Goal: Task Accomplishment & Management: Manage account settings

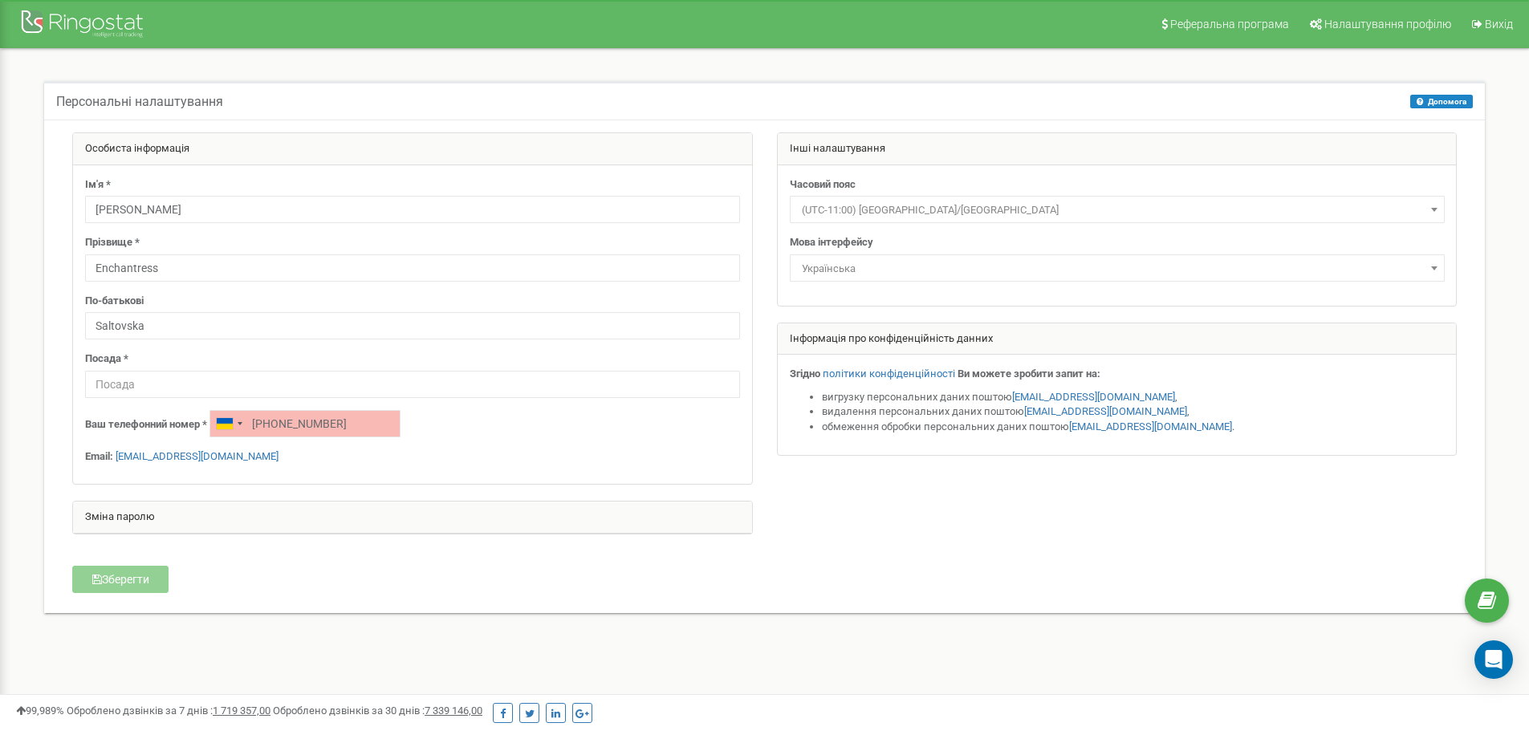
type input "[PHONE_NUMBER]"
click at [562, 411] on div "Ваш телефонний номер * [PHONE_NUMBER]" at bounding box center [412, 423] width 655 height 27
click at [269, 419] on input "[PHONE_NUMBER]" at bounding box center [304, 423] width 191 height 27
click at [229, 426] on div "Telephone country code" at bounding box center [225, 423] width 16 height 11
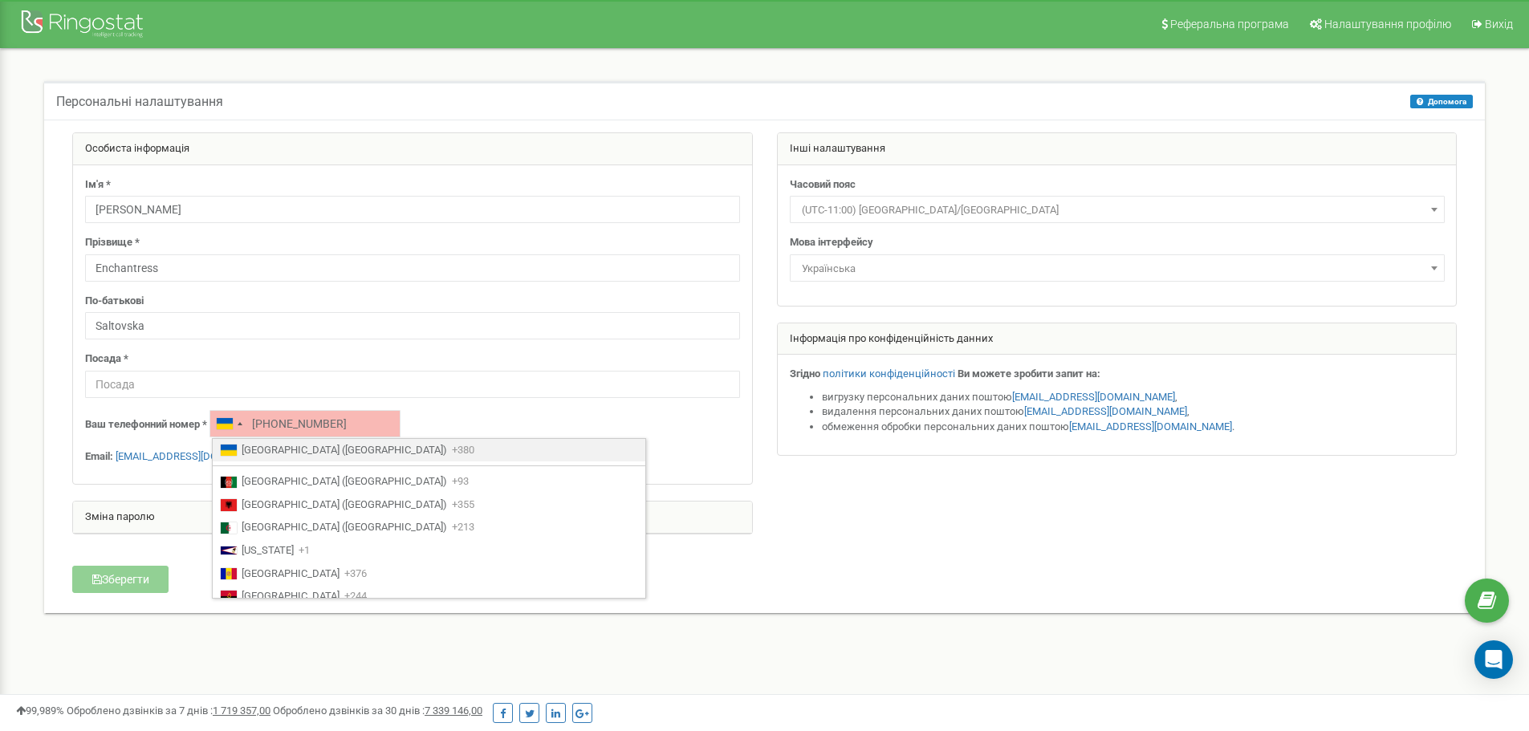
click at [262, 458] on span "[GEOGRAPHIC_DATA] ([GEOGRAPHIC_DATA])" at bounding box center [344, 450] width 205 height 15
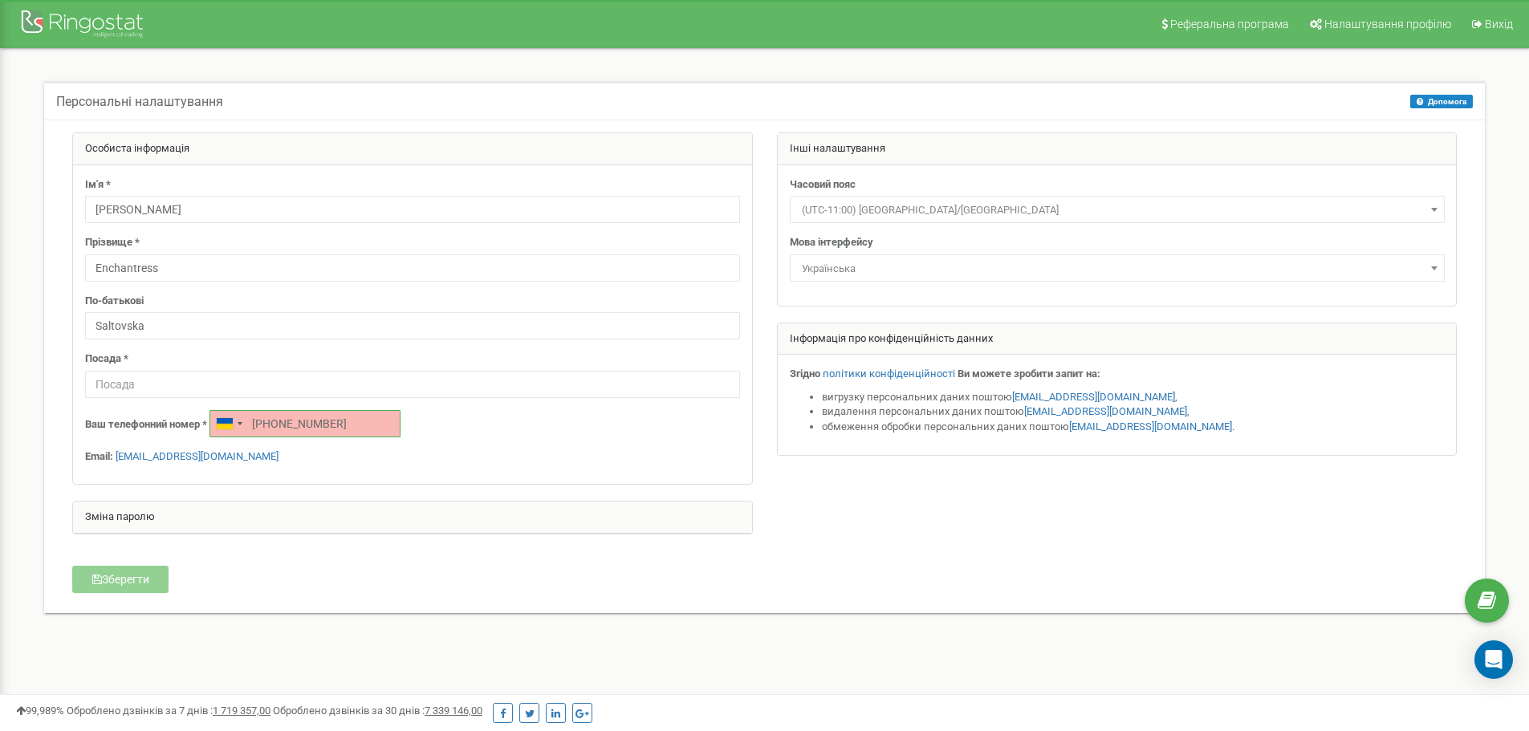
drag, startPoint x: 345, startPoint y: 423, endPoint x: 250, endPoint y: 425, distance: 94.7
click at [250, 425] on input "[PHONE_NUMBER]" at bounding box center [304, 423] width 191 height 27
click at [240, 422] on div "Telephone country code" at bounding box center [240, 423] width 5 height 3
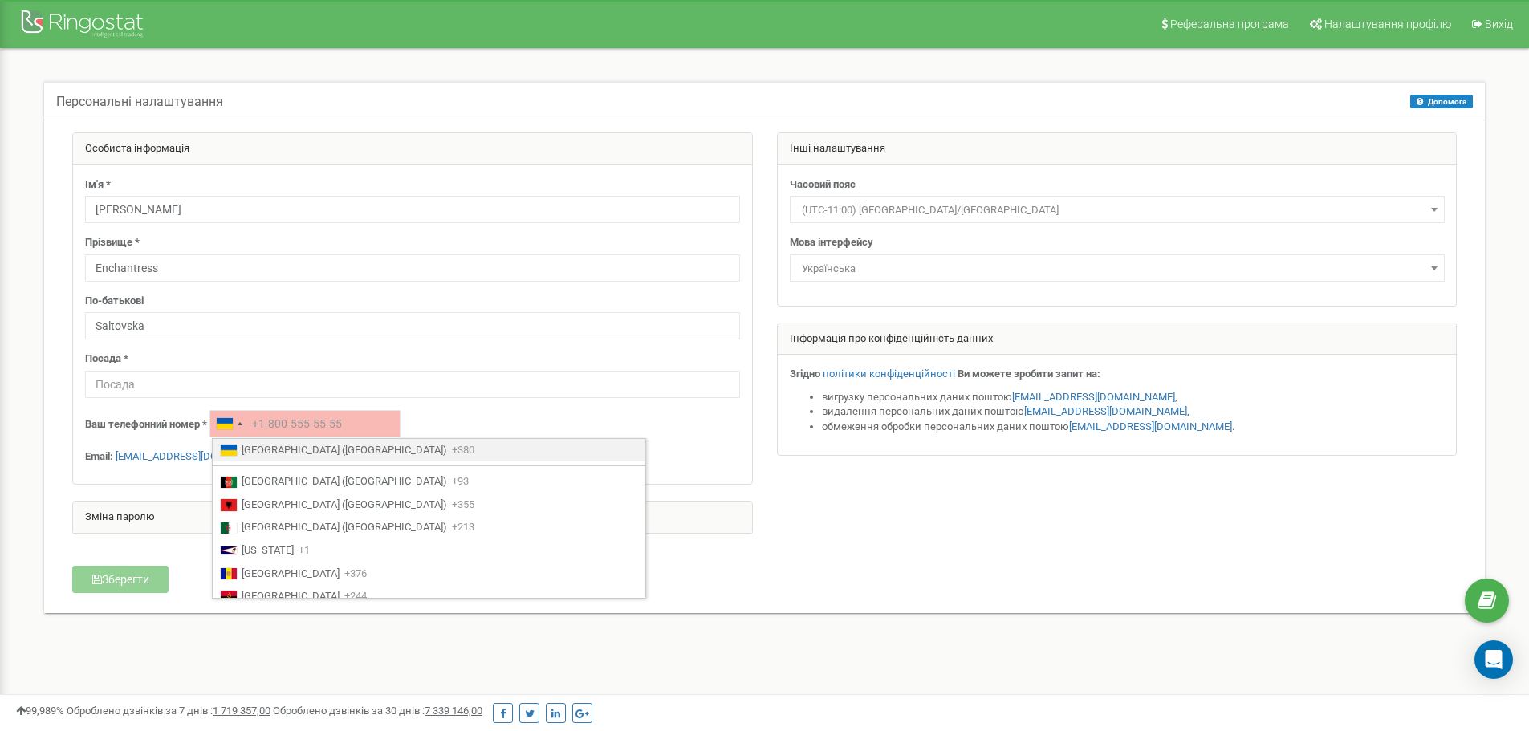
click at [271, 449] on span "[GEOGRAPHIC_DATA] ([GEOGRAPHIC_DATA])" at bounding box center [344, 450] width 205 height 15
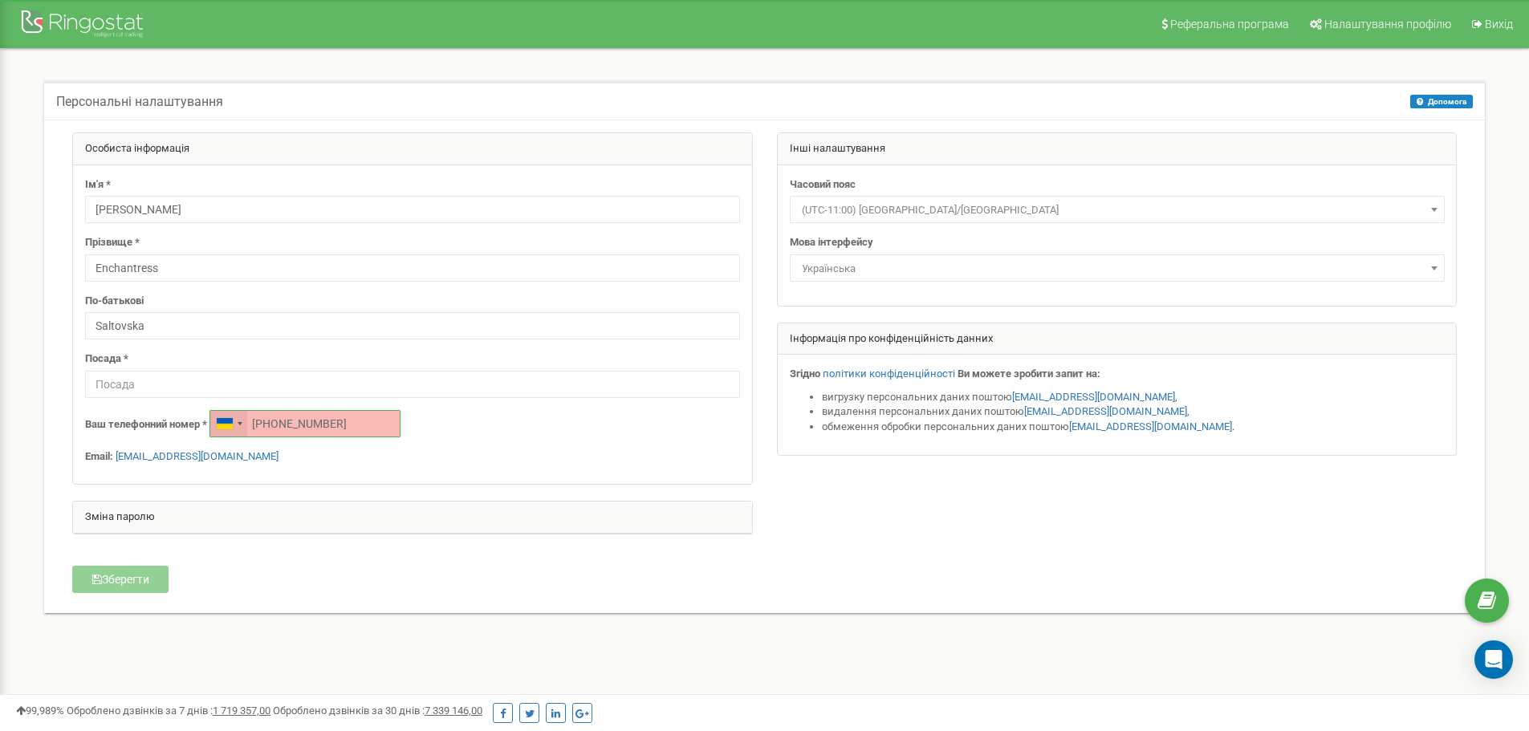
drag, startPoint x: 272, startPoint y: 425, endPoint x: 245, endPoint y: 425, distance: 27.3
click at [245, 425] on div "[PHONE_NUMBER]" at bounding box center [304, 423] width 191 height 27
click at [293, 561] on form "Особиста інформація Ім'я * [PERSON_NAME] Прізвище * Enchantress По-батькові [PE…" at bounding box center [764, 348] width 1409 height 433
click at [251, 422] on input "0776009035" at bounding box center [304, 423] width 191 height 27
type input "[PHONE_NUMBER]"
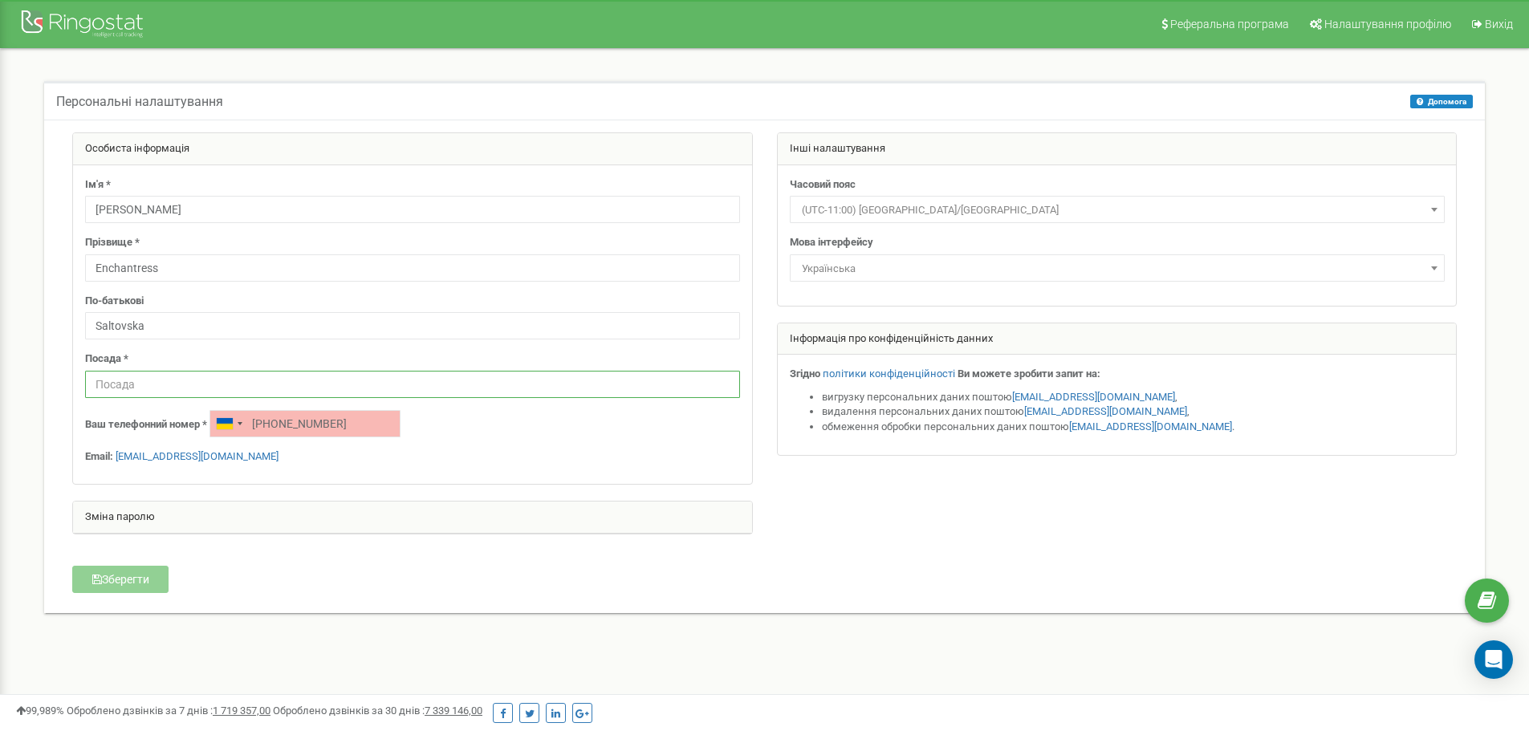
click at [230, 381] on input "text" at bounding box center [412, 384] width 655 height 27
paste input "Sales Account Executive Specialist"
type input "Sales Account Executive Specialist"
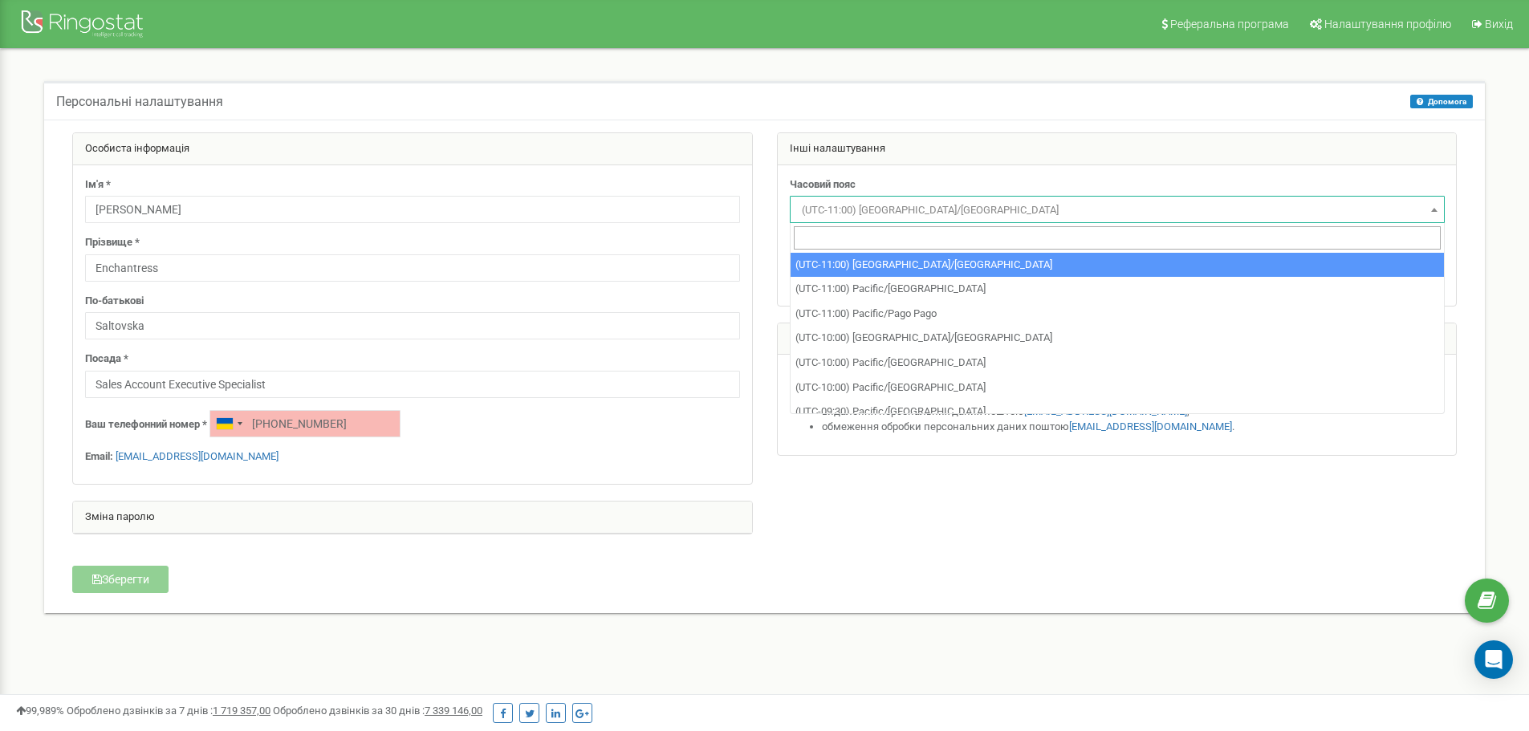
click at [835, 205] on span "(UTC-11:00) [GEOGRAPHIC_DATA]/[GEOGRAPHIC_DATA]" at bounding box center [1117, 210] width 644 height 22
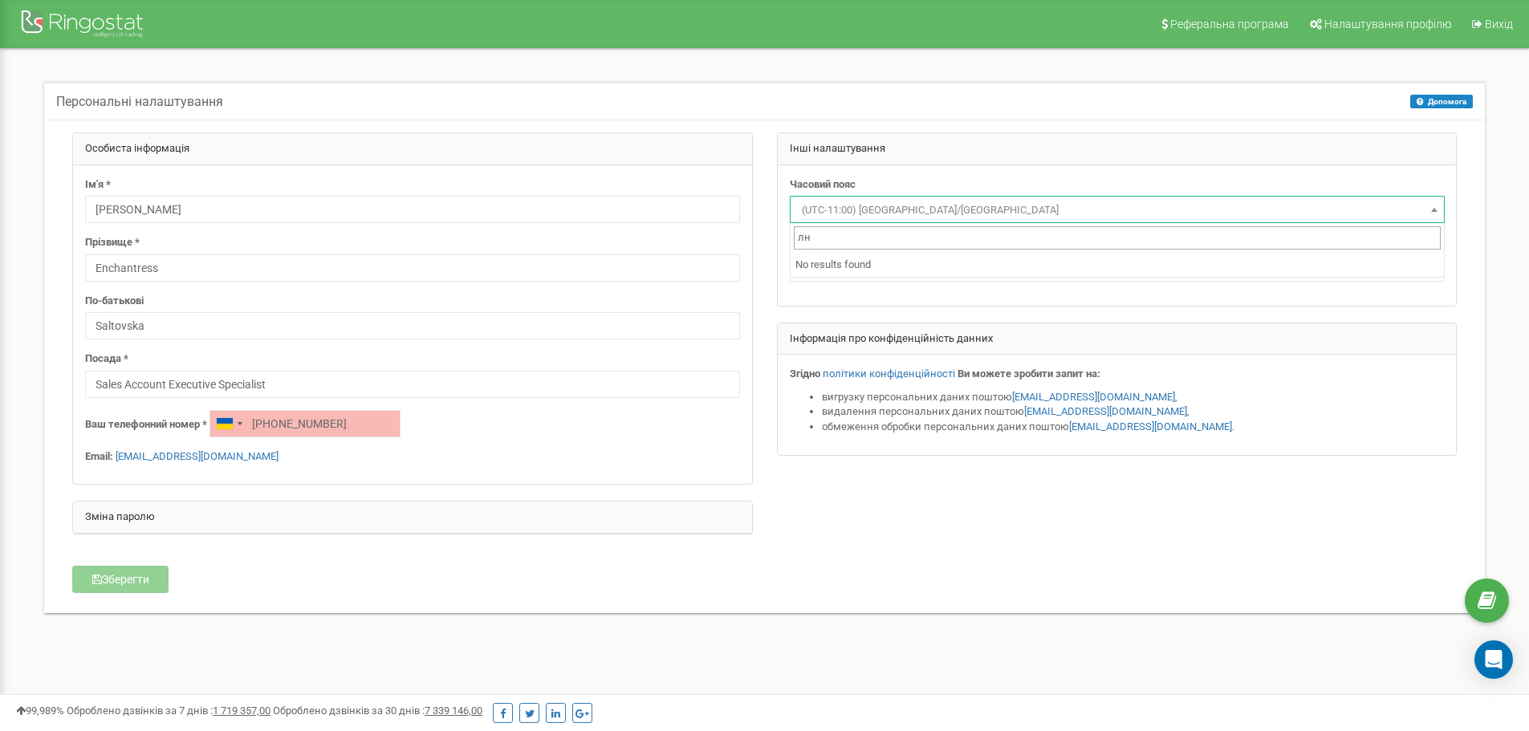
type input "л"
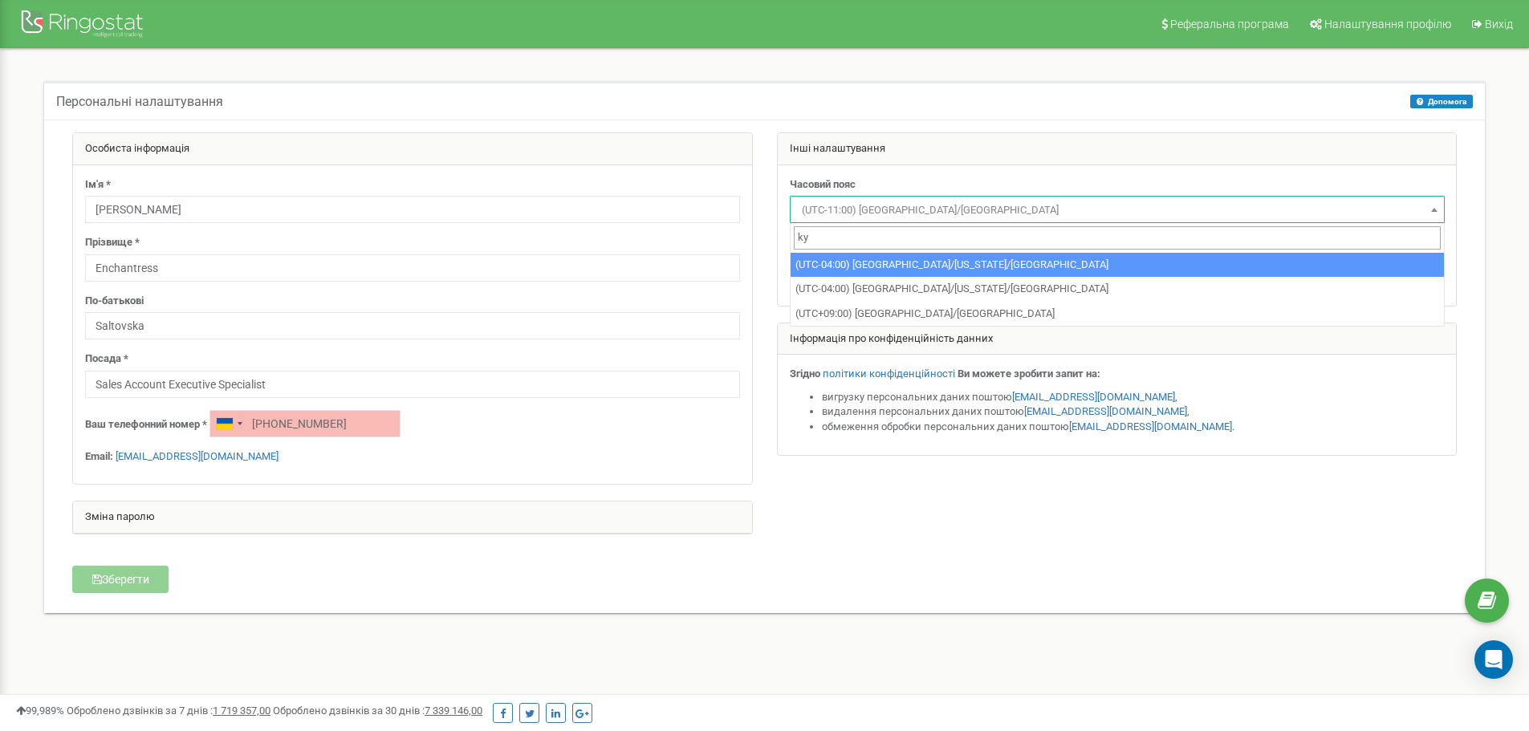
type input "k"
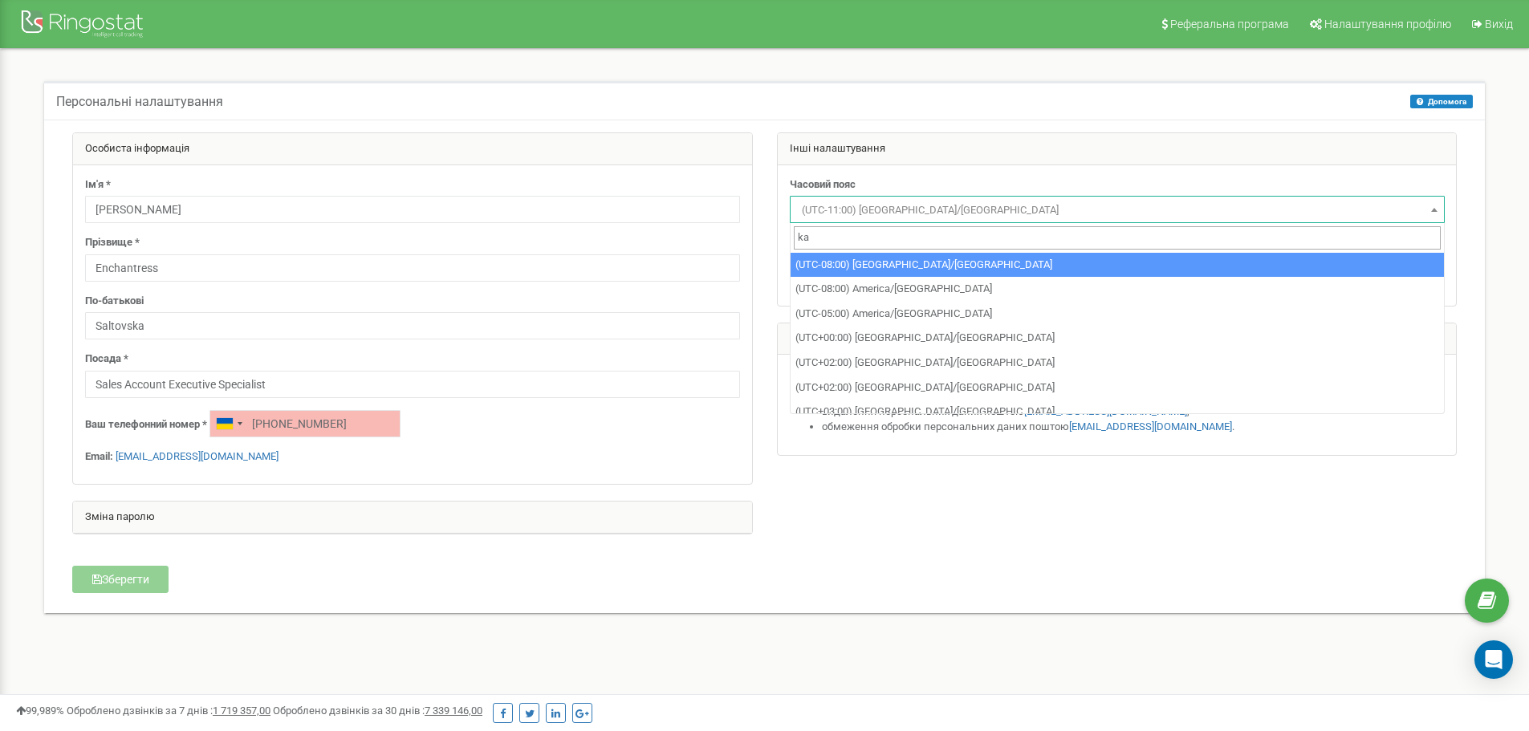
type input "k"
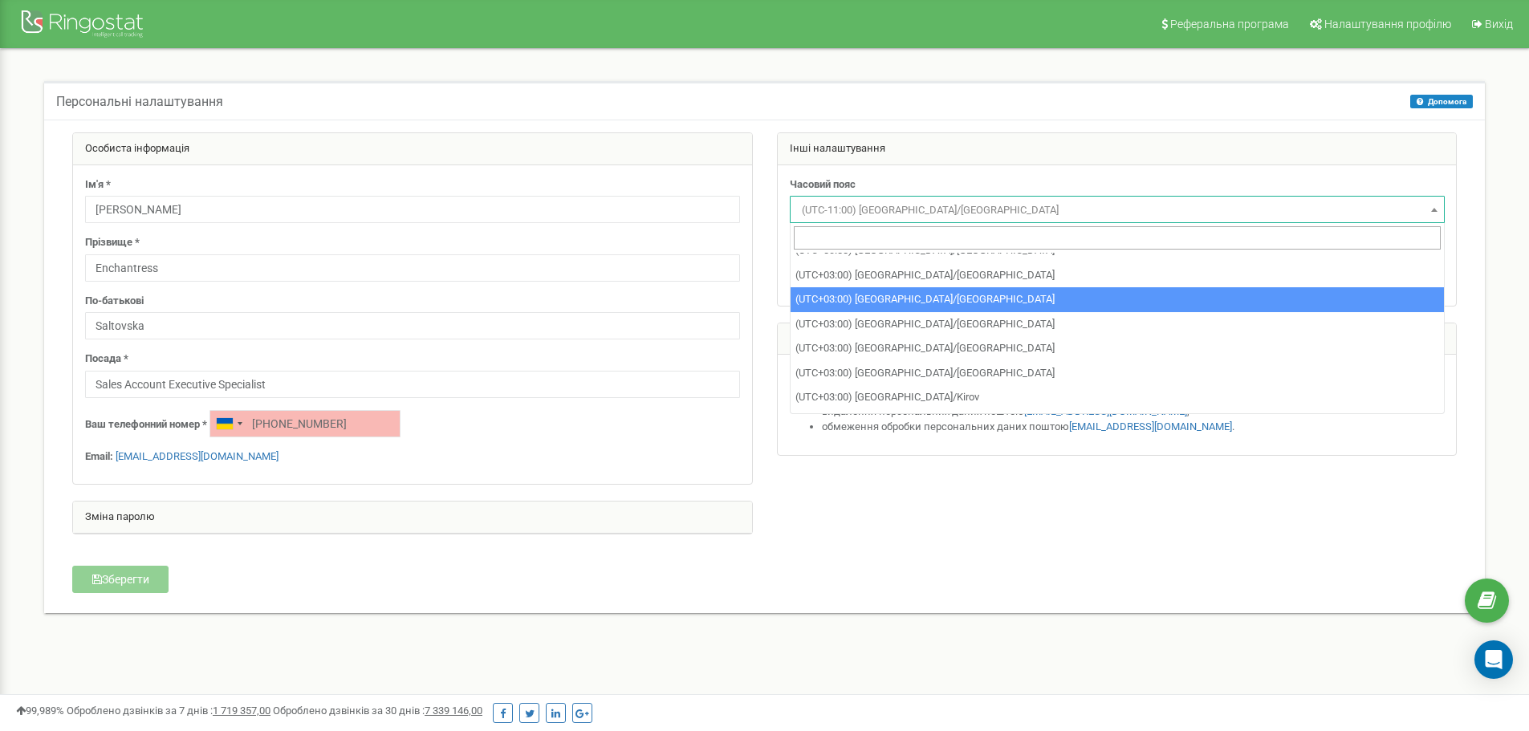
scroll to position [6786, 0]
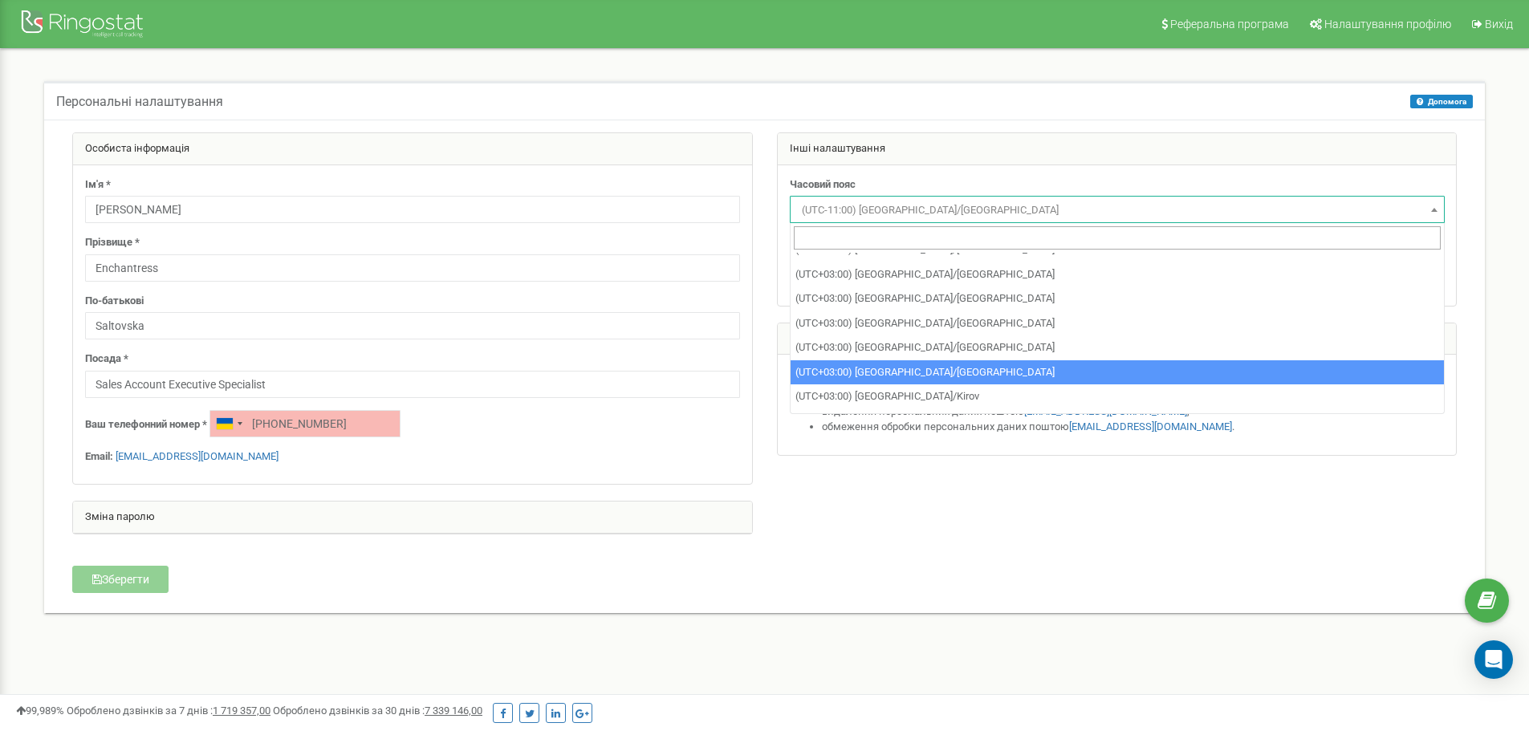
select select "Europe/[GEOGRAPHIC_DATA]"
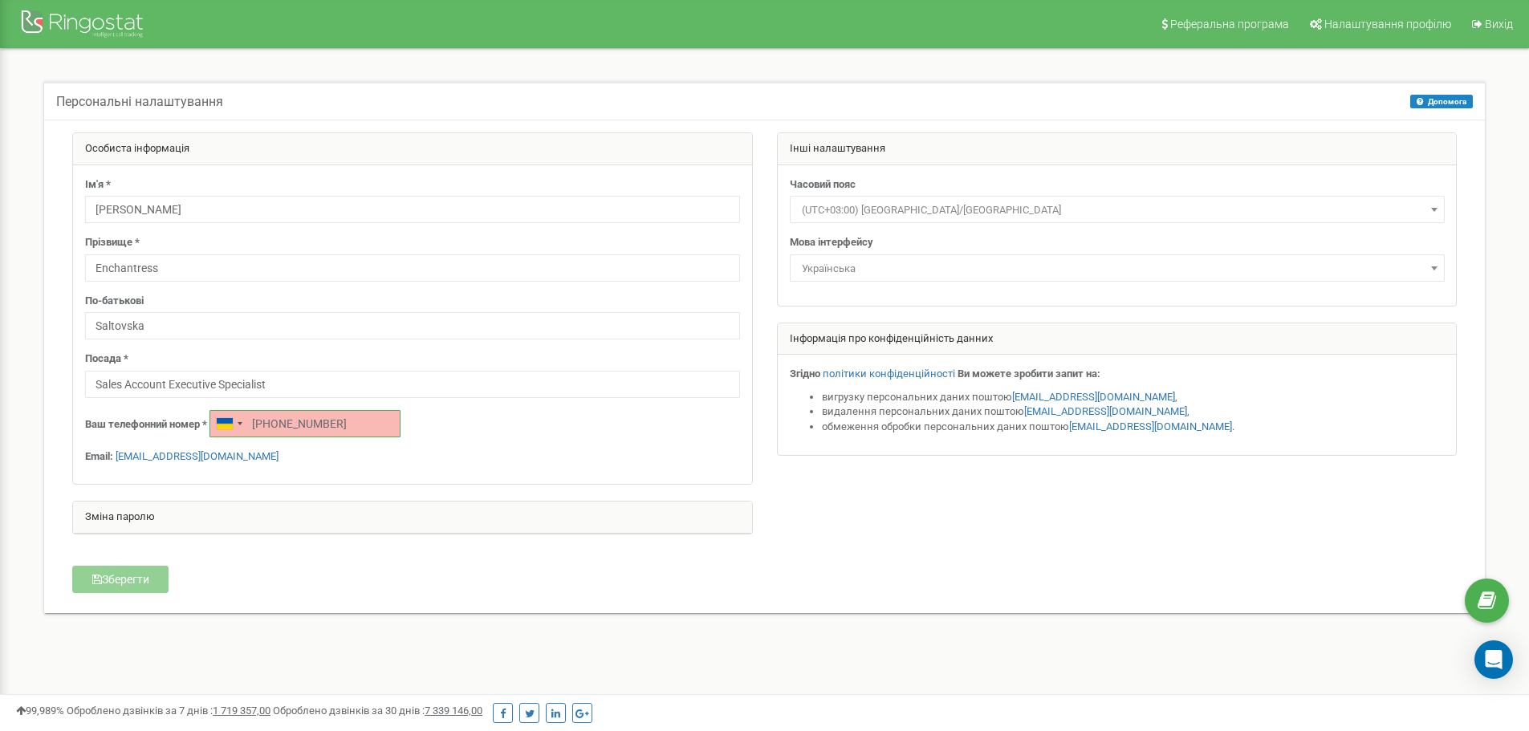
click at [345, 423] on input "[PHONE_NUMBER]" at bounding box center [304, 423] width 191 height 27
click at [289, 418] on input "[PHONE_NUMBER]" at bounding box center [304, 423] width 191 height 27
click at [282, 425] on input "[PHONE_NUMBER]" at bounding box center [304, 423] width 191 height 27
click at [457, 447] on div "Ім'я * [PERSON_NAME] Прізвище * Enchantress По-батькові [PERSON_NAME] Посада * …" at bounding box center [412, 324] width 679 height 319
click at [290, 421] on input "[PHONE_NUMBER]" at bounding box center [304, 423] width 191 height 27
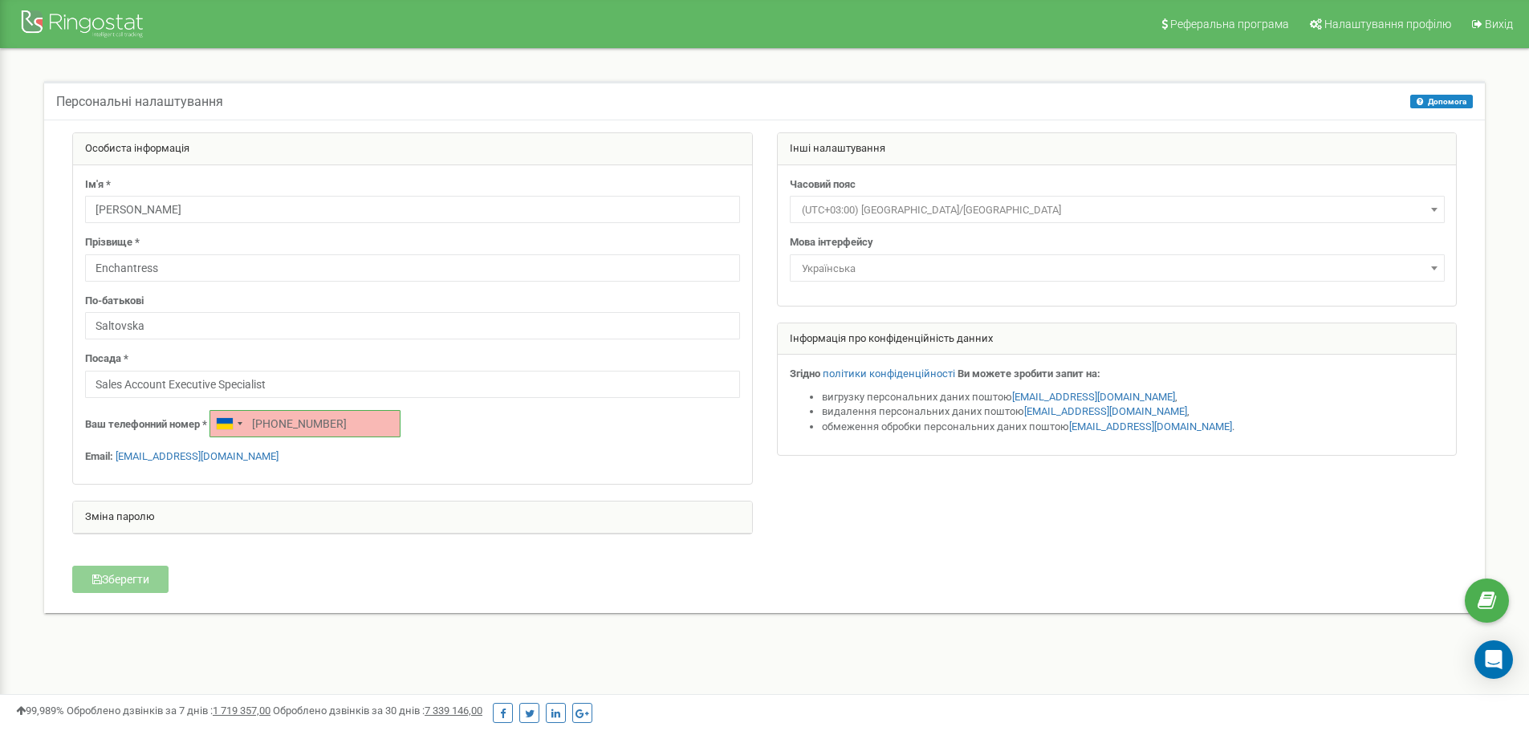
type input "[PHONE_NUMBER]"
click at [510, 434] on div "Ваш телефонний номер * [PHONE_NUMBER]" at bounding box center [412, 423] width 655 height 27
click at [291, 417] on input "[PHONE_NUMBER]" at bounding box center [304, 423] width 191 height 27
